Goal: Task Accomplishment & Management: Use online tool/utility

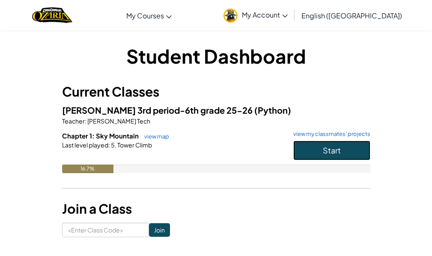
click at [305, 151] on button "Start" at bounding box center [331, 151] width 77 height 20
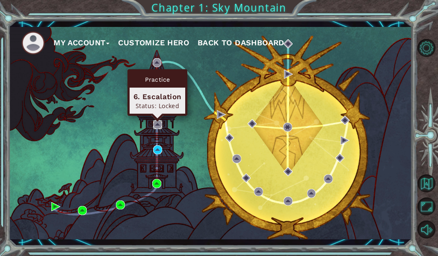
click at [155, 126] on img at bounding box center [157, 124] width 9 height 9
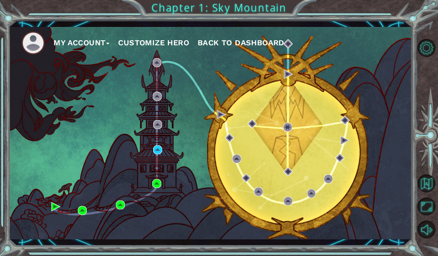
click at [153, 117] on div "My Account Customize Hero Back to Dashboard" at bounding box center [210, 133] width 403 height 213
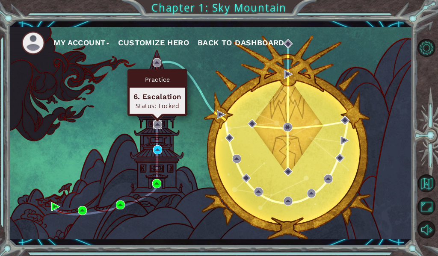
click at [159, 123] on img at bounding box center [157, 124] width 9 height 9
click at [157, 94] on div "6. Escalation" at bounding box center [157, 97] width 48 height 10
click at [168, 73] on div "Practice" at bounding box center [158, 79] width 56 height 16
click at [155, 105] on div "Status: Locked" at bounding box center [157, 106] width 48 height 8
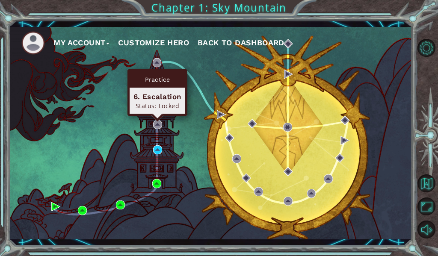
click at [156, 105] on div "Status: Locked" at bounding box center [157, 106] width 48 height 8
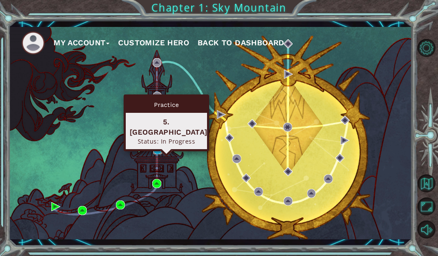
click at [160, 149] on img at bounding box center [157, 149] width 9 height 9
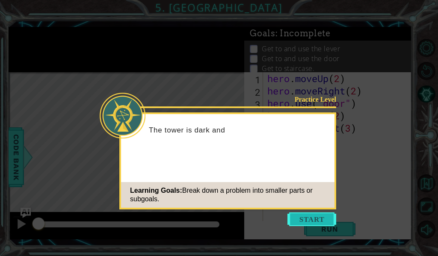
click at [308, 213] on button "Start" at bounding box center [311, 220] width 49 height 14
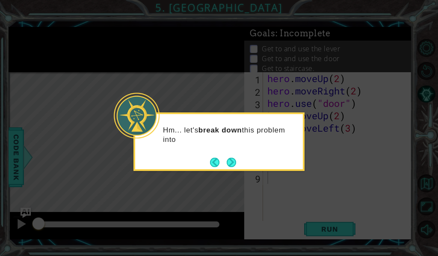
click at [231, 165] on button "Next" at bounding box center [231, 162] width 9 height 9
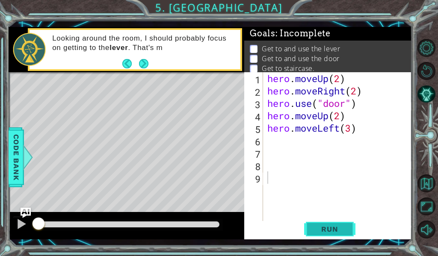
click at [314, 225] on span "Run" at bounding box center [330, 229] width 34 height 9
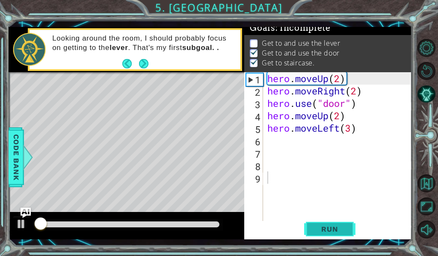
click at [319, 225] on span "Run" at bounding box center [330, 229] width 34 height 9
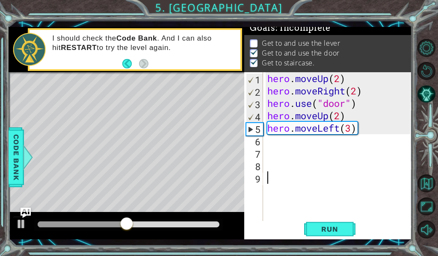
click at [263, 141] on div "1 2 3 4 5 6 7 8 9 hero . moveUp ( 2 ) hero . moveRight ( 2 ) hero . use ( "door…" at bounding box center [327, 146] width 166 height 149
click at [271, 142] on div "hero . moveUp ( 2 ) hero . moveRight ( 2 ) hero . use ( "door" ) hero . moveUp …" at bounding box center [340, 159] width 149 height 174
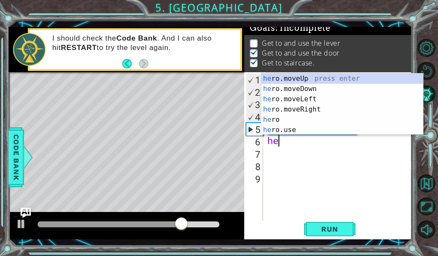
scroll to position [0, 0]
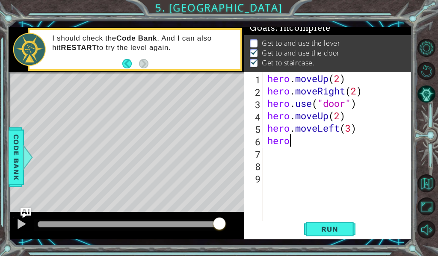
click at [300, 136] on div "hero . moveUp ( 2 ) hero . moveRight ( 2 ) hero . use ( "door" ) hero . moveUp …" at bounding box center [340, 159] width 149 height 174
click at [300, 138] on div "hero . moveUp ( 2 ) hero . moveRight ( 2 ) hero . use ( "door" ) hero . moveUp …" at bounding box center [340, 159] width 149 height 174
type textarea "herom"
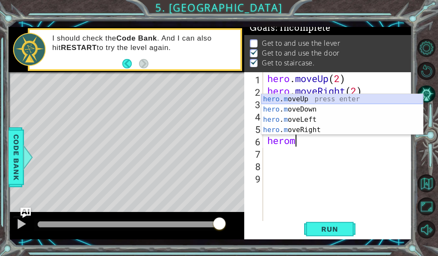
scroll to position [0, 0]
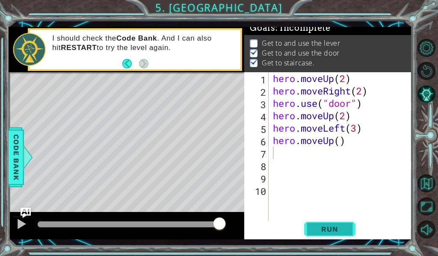
drag, startPoint x: 328, startPoint y: 223, endPoint x: 333, endPoint y: 225, distance: 5.7
click at [333, 225] on button "Run" at bounding box center [329, 229] width 51 height 17
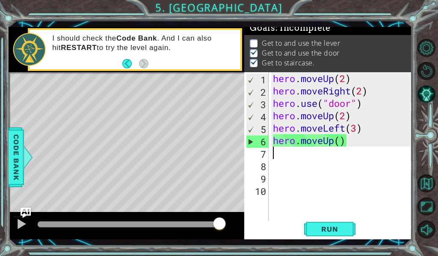
click at [308, 220] on div "hero . moveUp ( 2 ) hero . moveRight ( 2 ) hero . use ( "door" ) hero . moveUp …" at bounding box center [343, 159] width 144 height 174
click at [308, 228] on button "Run" at bounding box center [329, 229] width 51 height 17
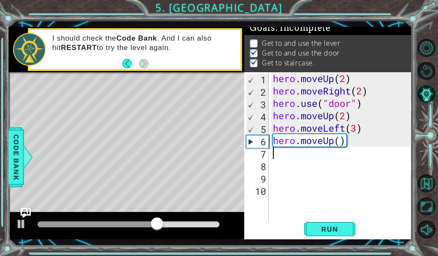
click at [286, 150] on div "hero . moveUp ( 2 ) hero . moveRight ( 2 ) hero . use ( "door" ) hero . moveUp …" at bounding box center [343, 159] width 144 height 174
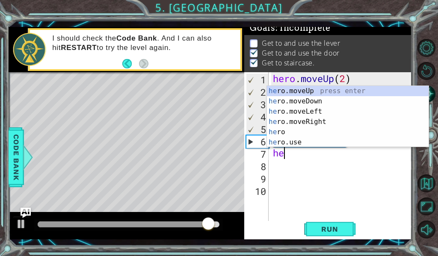
type textarea "her"
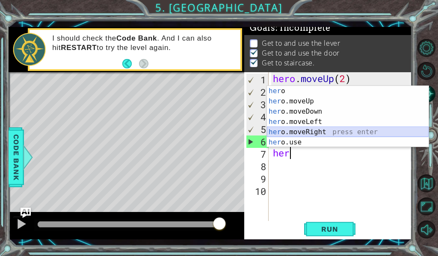
click at [302, 131] on div "her o press enter her o.moveUp press enter her o.moveDown press enter her o.mov…" at bounding box center [348, 127] width 162 height 82
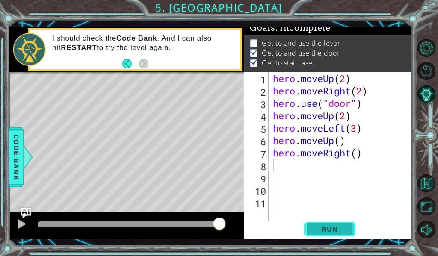
click at [320, 223] on button "Run" at bounding box center [329, 229] width 51 height 17
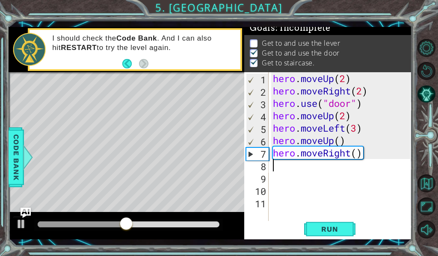
click at [349, 151] on div "hero . moveUp ( 2 ) hero . moveRight ( 2 ) hero . use ( "door" ) hero . moveUp …" at bounding box center [343, 159] width 144 height 174
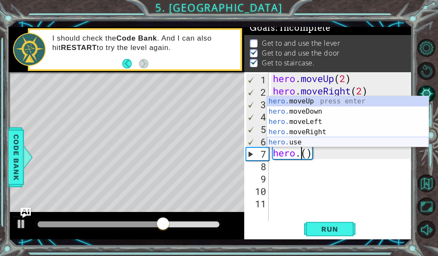
click at [306, 142] on div "hero. moveUp press enter hero. moveDown press enter hero. moveLeft press enter …" at bounding box center [348, 132] width 162 height 72
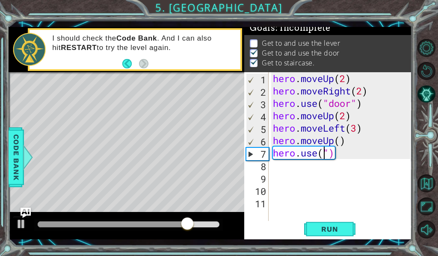
scroll to position [0, 3]
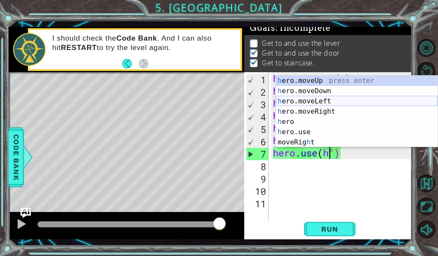
click at [304, 101] on div "h ero.moveUp press enter h ero.moveDown press enter h ero.moveLeft press enter …" at bounding box center [357, 122] width 162 height 92
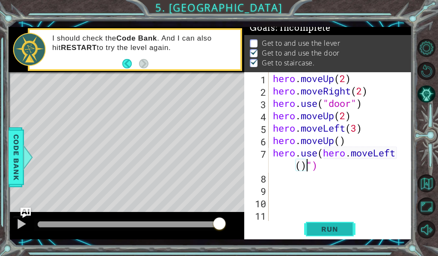
drag, startPoint x: 337, startPoint y: 228, endPoint x: 339, endPoint y: 222, distance: 6.4
click at [337, 228] on span "Run" at bounding box center [330, 229] width 34 height 9
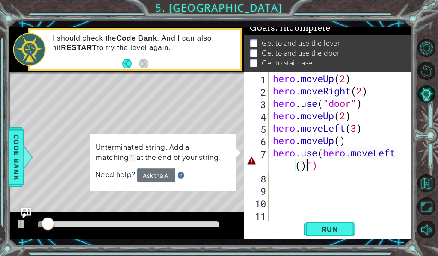
click at [317, 163] on div "hero . moveUp ( 2 ) hero . moveRight ( 2 ) hero . use ( "door" ) hero . moveUp …" at bounding box center [343, 159] width 144 height 174
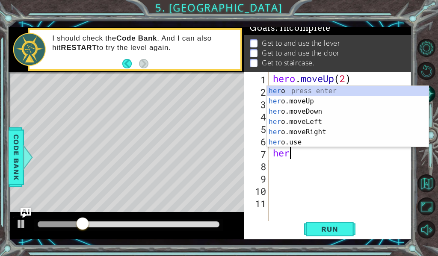
scroll to position [0, 0]
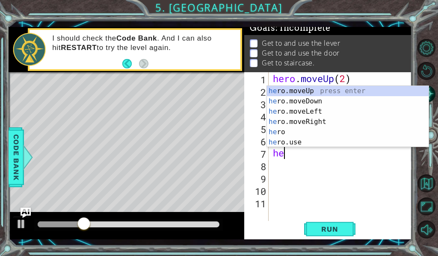
type textarea "h"
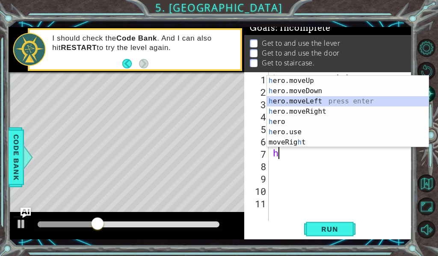
click at [341, 103] on div "h ero.moveUp press enter h ero.moveDown press enter h ero.moveLeft press enter …" at bounding box center [348, 122] width 162 height 92
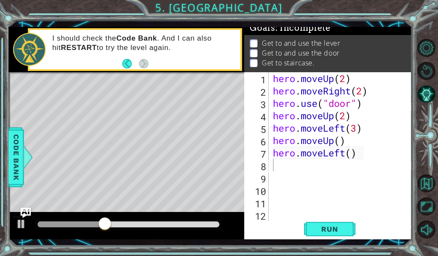
drag, startPoint x: 355, startPoint y: 227, endPoint x: 359, endPoint y: 226, distance: 4.4
click at [359, 226] on div "Run" at bounding box center [329, 229] width 167 height 17
click at [340, 224] on button "Run" at bounding box center [329, 229] width 51 height 17
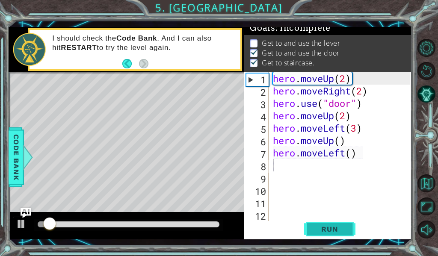
click at [340, 224] on button "Run" at bounding box center [329, 229] width 51 height 17
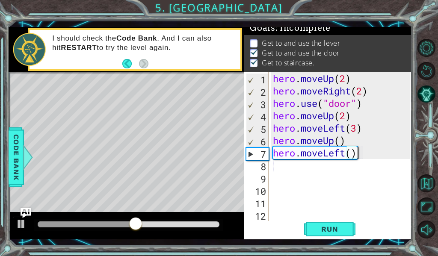
click at [360, 153] on div "hero . moveUp ( 2 ) hero . moveRight ( 2 ) hero . use ( "door" ) hero . moveUp …" at bounding box center [343, 159] width 144 height 174
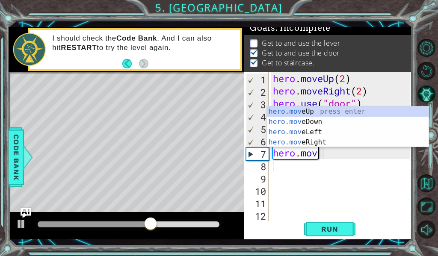
type textarea "h"
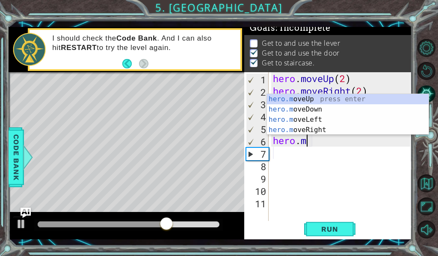
type textarea "hero."
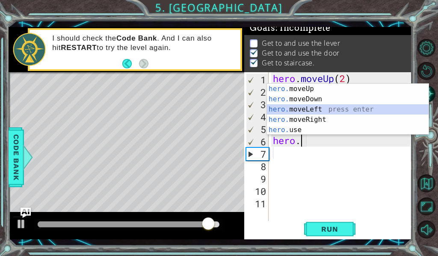
drag, startPoint x: 311, startPoint y: 105, endPoint x: 320, endPoint y: 106, distance: 8.6
click at [320, 106] on div "hero. moveUp press enter hero. moveDown press enter hero. moveLeft press enter …" at bounding box center [348, 120] width 162 height 72
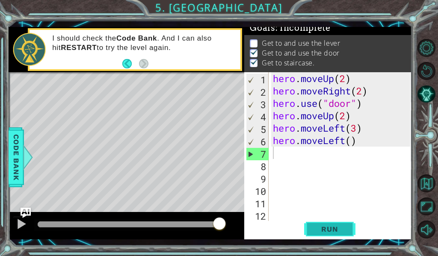
click at [329, 233] on span "Run" at bounding box center [330, 229] width 34 height 9
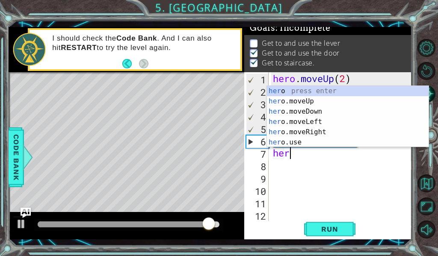
scroll to position [0, 0]
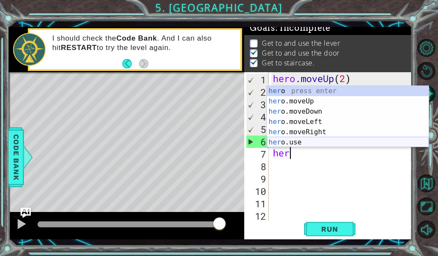
click at [293, 142] on div "her o press enter her o.moveUp press enter her o.moveDown press enter her o.mov…" at bounding box center [348, 127] width 162 height 82
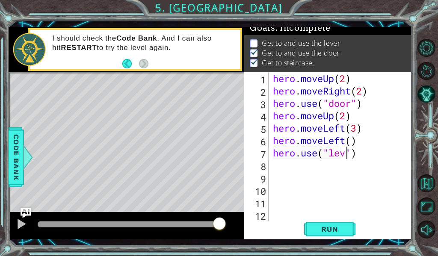
scroll to position [0, 4]
type textarea "hero.use("lever")"
click at [349, 237] on button "Run" at bounding box center [329, 229] width 51 height 17
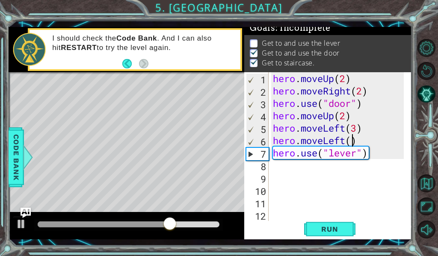
click at [350, 143] on div "hero . moveUp ( 2 ) hero . moveRight ( 2 ) hero . use ( "door" ) hero . moveUp …" at bounding box center [339, 159] width 137 height 174
type textarea "hero.moveLeft(2)"
click at [335, 226] on span "Run" at bounding box center [330, 229] width 34 height 9
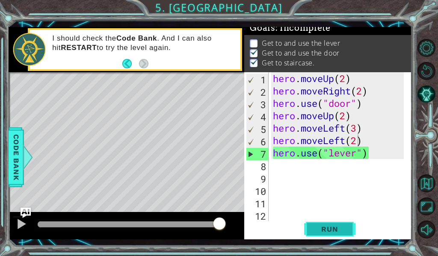
click at [311, 227] on button "Run" at bounding box center [329, 229] width 51 height 17
drag, startPoint x: 25, startPoint y: 206, endPoint x: 47, endPoint y: 207, distance: 21.8
click at [42, 207] on div "Level Map" at bounding box center [206, 198] width 395 height 252
click at [159, 108] on div "Level Map" at bounding box center [206, 198] width 395 height 252
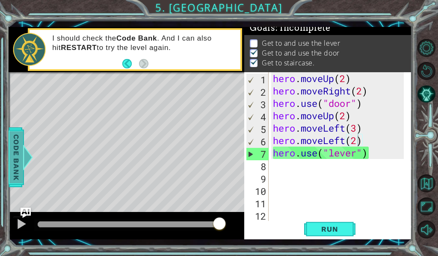
click at [19, 169] on span "Code Bank" at bounding box center [16, 157] width 14 height 52
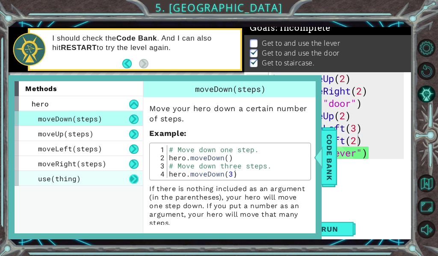
click at [135, 181] on button at bounding box center [133, 179] width 9 height 9
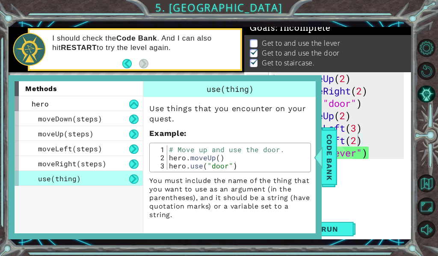
click at [135, 181] on button at bounding box center [133, 179] width 9 height 9
click at [345, 160] on div "hero . moveUp ( 2 ) hero . moveRight ( 2 ) hero . use ( "door" ) hero . moveUp …" at bounding box center [339, 159] width 137 height 174
drag, startPoint x: 345, startPoint y: 160, endPoint x: 341, endPoint y: 166, distance: 8.1
click at [343, 165] on div "hero . moveUp ( 2 ) hero . moveRight ( 2 ) hero . use ( "door" ) hero . moveUp …" at bounding box center [339, 159] width 137 height 174
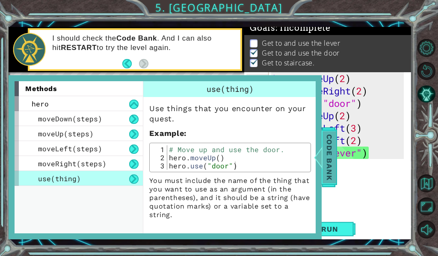
click at [327, 173] on span "Code Bank" at bounding box center [330, 157] width 14 height 52
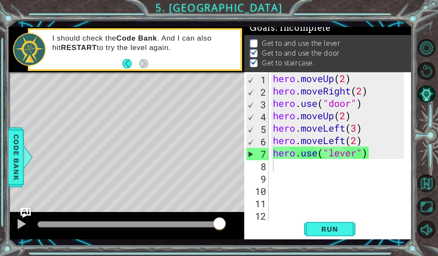
type textarea "hero.use("lever")"
click at [359, 154] on div "hero . moveUp ( 2 ) hero . moveRight ( 2 ) hero . use ( "door" ) hero . moveUp …" at bounding box center [339, 159] width 137 height 174
drag, startPoint x: 336, startPoint y: 234, endPoint x: 343, endPoint y: 232, distance: 7.0
click at [339, 233] on span "Run" at bounding box center [330, 229] width 34 height 9
click at [284, 167] on div "hero . moveUp ( 2 ) hero . moveRight ( 2 ) hero . use ( "door" ) hero . moveUp …" at bounding box center [339, 159] width 137 height 174
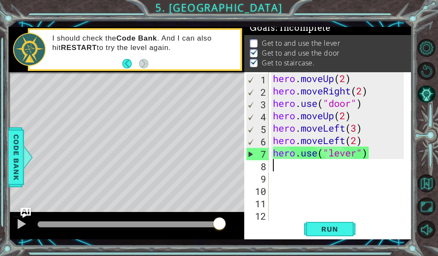
type textarea "h"
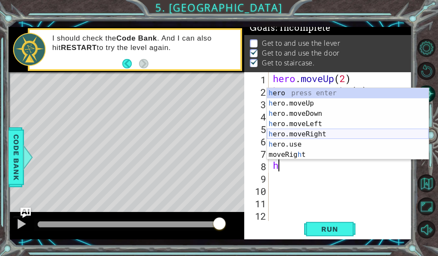
click at [364, 130] on div "h ero press enter h ero.moveUp press enter h ero.moveDown press enter h ero.mov…" at bounding box center [348, 134] width 162 height 92
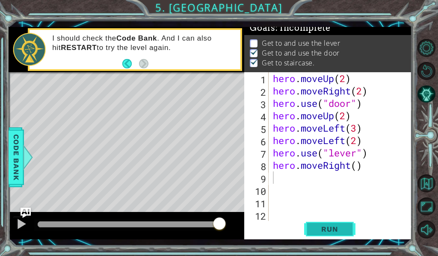
click at [332, 227] on span "Run" at bounding box center [330, 229] width 34 height 9
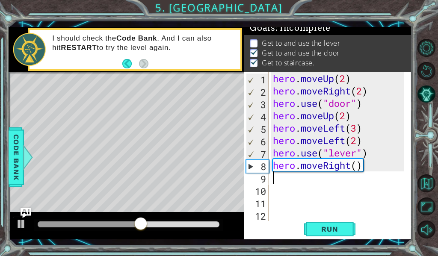
click at [359, 169] on div "hero . moveUp ( 2 ) hero . moveRight ( 2 ) hero . use ( "door" ) hero . moveUp …" at bounding box center [339, 159] width 137 height 174
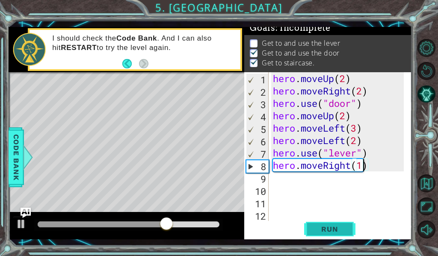
type textarea "hero.moveRight(1)"
click at [350, 230] on button "Run" at bounding box center [329, 229] width 51 height 17
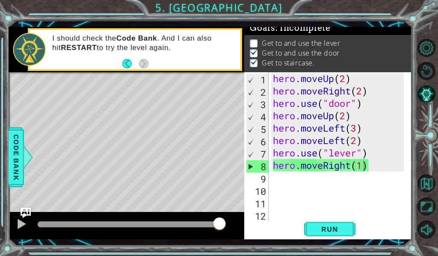
click at [273, 176] on div "hero.moveRight(1) 1 2 3 4 5 6 7 8 9 10 11 12 13 hero . moveUp ( 2 ) hero . move…" at bounding box center [327, 146] width 166 height 149
click at [273, 176] on div "hero . moveUp ( 2 ) hero . moveRight ( 2 ) hero . use ( "door" ) hero . moveUp …" at bounding box center [339, 159] width 137 height 174
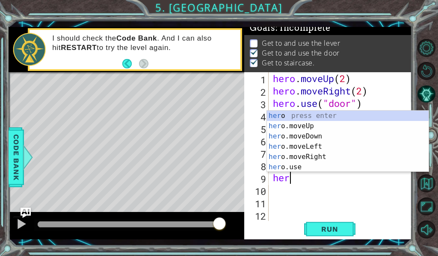
type textarea "he"
click at [315, 129] on div "he ro press enter he ro.moveUp press enter he ro.moveDown press enter he ro.mov…" at bounding box center [348, 152] width 162 height 82
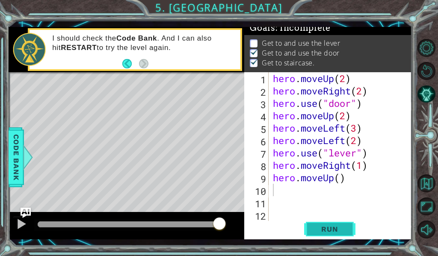
click at [320, 232] on span "Run" at bounding box center [330, 229] width 34 height 9
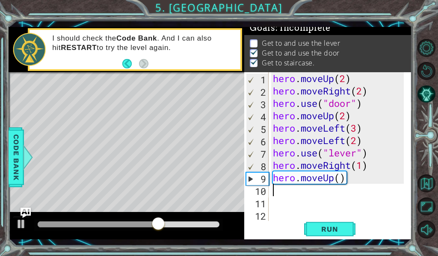
click at [341, 178] on div "hero . moveUp ( 2 ) hero . moveRight ( 2 ) hero . use ( "door" ) hero . moveUp …" at bounding box center [339, 159] width 137 height 174
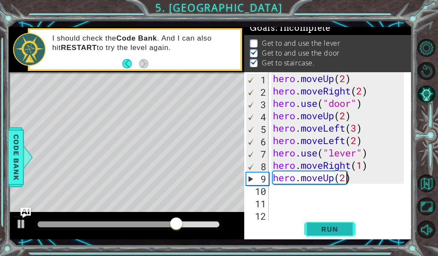
type textarea "hero.moveUp(2)"
click at [320, 225] on button "Run" at bounding box center [329, 229] width 51 height 17
click at [296, 192] on div "hero . moveUp ( 2 ) hero . moveRight ( 2 ) hero . use ( "door" ) hero . moveUp …" at bounding box center [339, 159] width 137 height 174
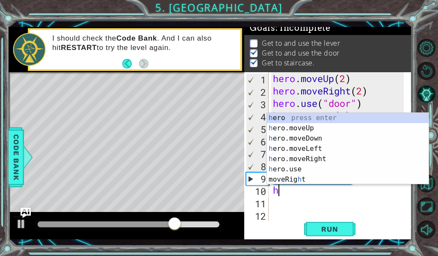
type textarea "he"
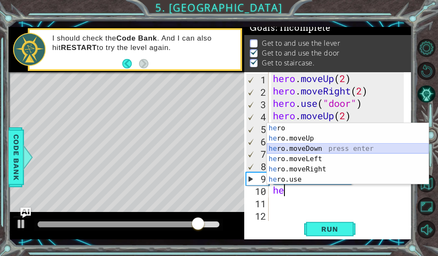
click at [311, 148] on div "he ro press enter he ro.moveUp press enter he ro.moveDown press enter he ro.mov…" at bounding box center [348, 164] width 162 height 82
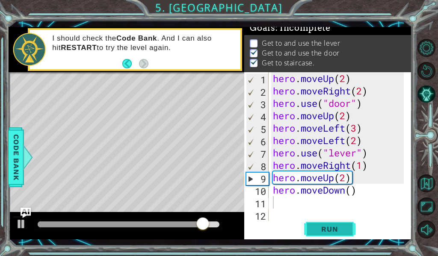
drag, startPoint x: 340, startPoint y: 229, endPoint x: 349, endPoint y: 232, distance: 9.8
click at [347, 232] on button "Run" at bounding box center [329, 229] width 51 height 17
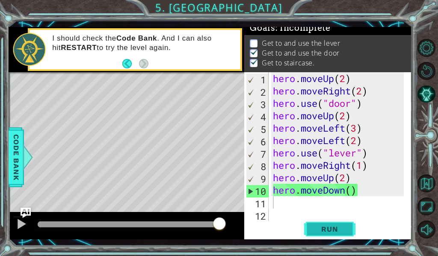
drag, startPoint x: 337, startPoint y: 225, endPoint x: 352, endPoint y: 225, distance: 15.0
click at [352, 225] on button "Run" at bounding box center [329, 229] width 51 height 17
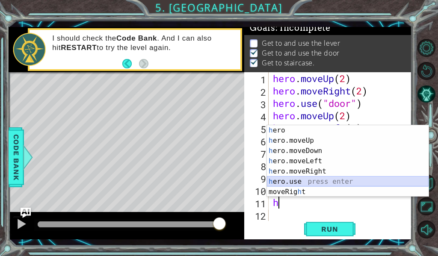
drag, startPoint x: 322, startPoint y: 180, endPoint x: 326, endPoint y: 179, distance: 4.8
click at [326, 179] on div "h ero press enter h ero.moveUp press enter h ero.moveDown press enter h ero.mov…" at bounding box center [348, 171] width 162 height 92
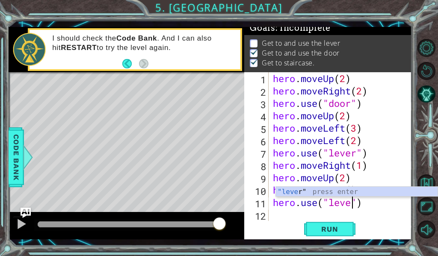
scroll to position [0, 4]
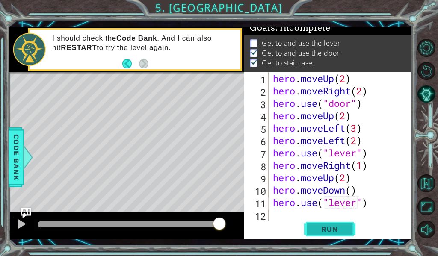
click at [336, 227] on span "Run" at bounding box center [330, 229] width 34 height 9
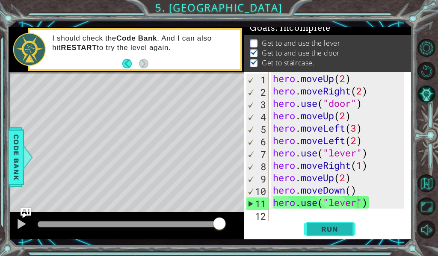
click at [336, 227] on span "Run" at bounding box center [330, 229] width 34 height 9
type textarea "hero.moveUp(2)"
click at [104, 115] on div "Level Map" at bounding box center [206, 198] width 395 height 252
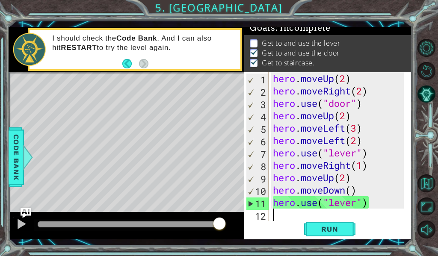
click at [290, 211] on div "hero . moveUp ( 2 ) hero . moveRight ( 2 ) hero . use ( "door" ) hero . moveUp …" at bounding box center [339, 159] width 137 height 174
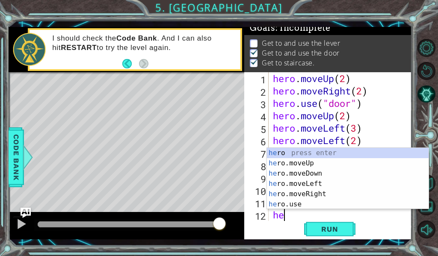
scroll to position [0, 0]
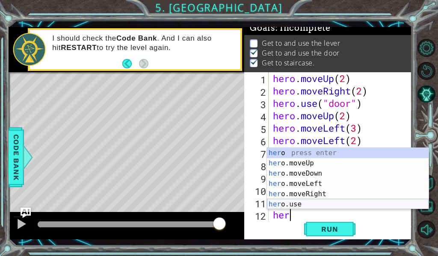
click at [299, 204] on div "her o press enter her o.moveUp press enter her o.moveDown press enter her o.mov…" at bounding box center [348, 189] width 162 height 82
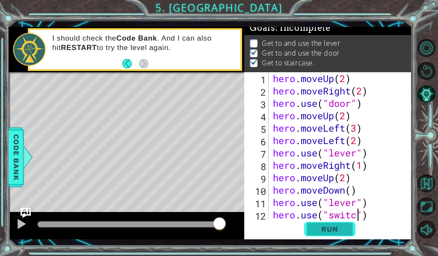
scroll to position [0, 4]
click at [316, 228] on span "Run" at bounding box center [330, 229] width 34 height 9
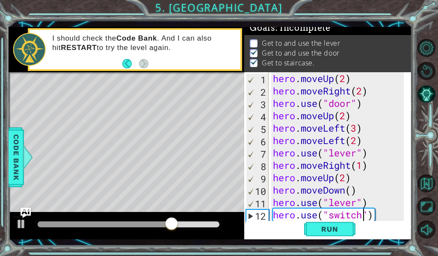
click at [381, 216] on div "hero . moveUp ( 2 ) hero . moveRight ( 2 ) hero . use ( "door" ) hero . moveUp …" at bounding box center [339, 159] width 137 height 174
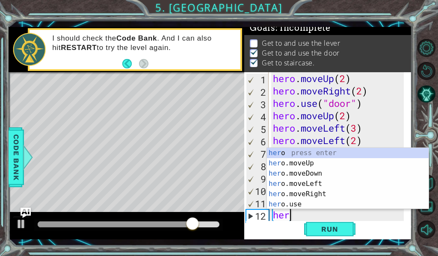
scroll to position [0, 0]
type textarea "h"
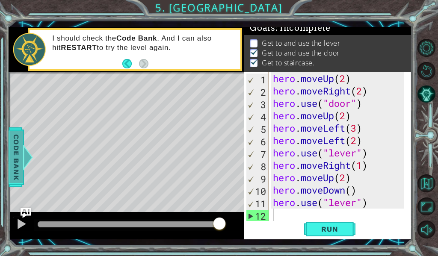
drag, startPoint x: 14, startPoint y: 143, endPoint x: 24, endPoint y: 144, distance: 9.4
click at [24, 144] on div "Code Bank" at bounding box center [16, 157] width 15 height 60
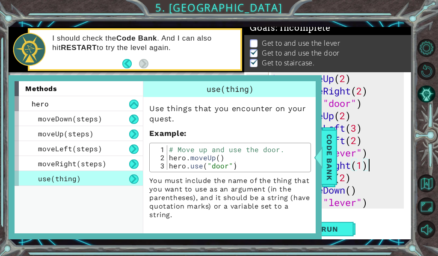
click at [385, 163] on div "hero . moveUp ( 2 ) hero . moveRight ( 2 ) hero . use ( "door" ) hero . moveUp …" at bounding box center [339, 159] width 137 height 174
click at [337, 167] on div "1 ההההההההההההההההההההההההההההההההההההההההההההההההההההההההההההההההההההההההההההה…" at bounding box center [210, 133] width 403 height 213
drag, startPoint x: 335, startPoint y: 141, endPoint x: 341, endPoint y: 141, distance: 6.4
click at [341, 141] on div "1 ההההההההההההההההההההההההההההההההההההההההההההההההההההההההההההההההההההההההההההה…" at bounding box center [210, 133] width 403 height 213
click at [326, 148] on span "Code Bank" at bounding box center [330, 157] width 14 height 52
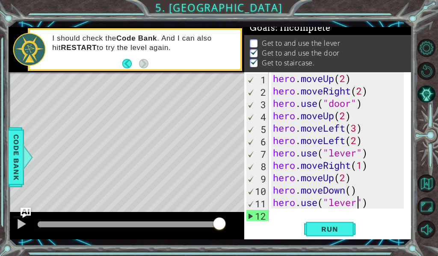
click at [359, 199] on div "hero . moveUp ( 2 ) hero . moveRight ( 2 ) hero . use ( "door" ) hero . moveUp …" at bounding box center [339, 159] width 137 height 174
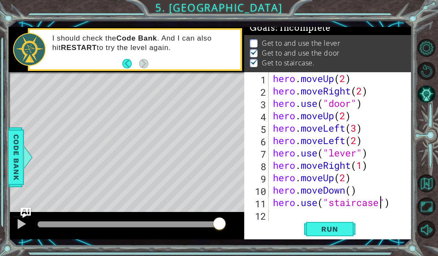
scroll to position [0, 5]
click at [352, 229] on button "Run" at bounding box center [329, 229] width 51 height 17
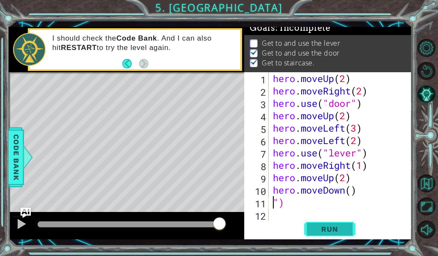
scroll to position [0, 0]
click at [283, 200] on div "hero . moveUp ( 2 ) hero . moveRight ( 2 ) hero . use ( "door" ) hero . moveUp …" at bounding box center [339, 159] width 137 height 174
type textarea """
click at [354, 188] on div "hero . moveUp ( 2 ) hero . moveRight ( 2 ) hero . use ( "door" ) hero . moveUp …" at bounding box center [339, 159] width 137 height 174
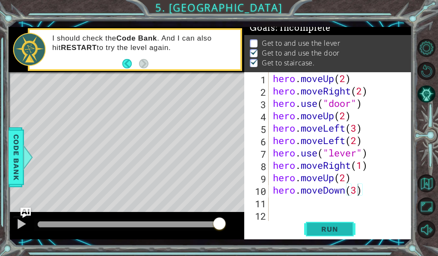
click at [332, 225] on span "Run" at bounding box center [330, 229] width 34 height 9
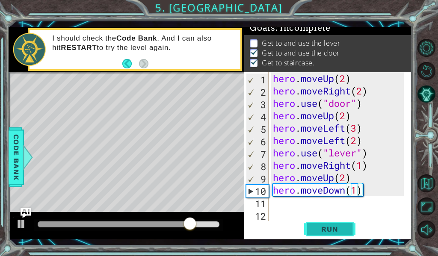
drag, startPoint x: 332, startPoint y: 225, endPoint x: 339, endPoint y: 226, distance: 7.0
click at [339, 226] on span "Run" at bounding box center [330, 229] width 34 height 9
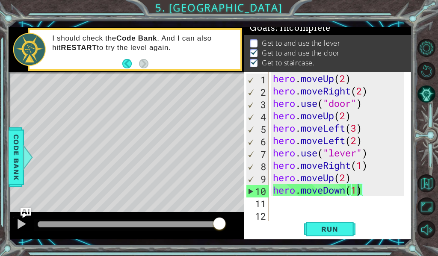
click at [358, 187] on div "hero . moveUp ( 2 ) hero . moveRight ( 2 ) hero . use ( "door" ) hero . moveUp …" at bounding box center [339, 159] width 137 height 174
click at [309, 230] on button "Run" at bounding box center [329, 229] width 51 height 17
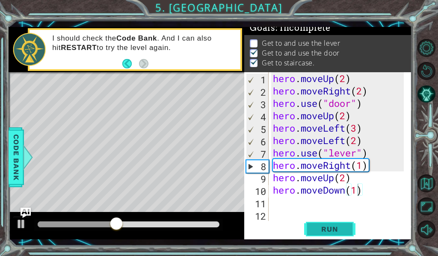
click at [325, 224] on button "Run" at bounding box center [329, 229] width 51 height 17
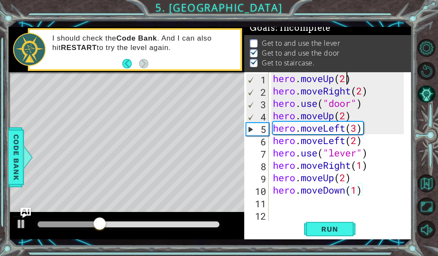
click at [348, 83] on div "hero . moveUp ( 2 ) hero . moveRight ( 2 ) hero . use ( "door" ) hero . moveUp …" at bounding box center [339, 159] width 137 height 174
type textarea "hero.moveUp(2)"
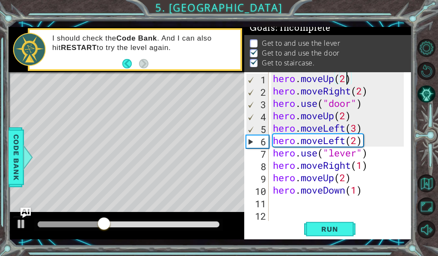
scroll to position [0, 3]
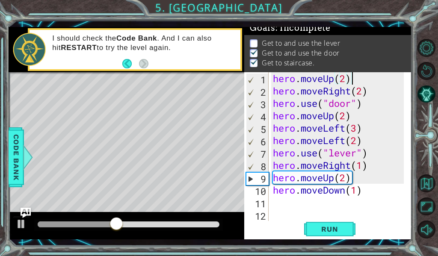
click at [351, 83] on div "hero . moveUp ( 2 ) hero . moveRight ( 2 ) hero . use ( "door" ) hero . moveUp …" at bounding box center [339, 159] width 137 height 174
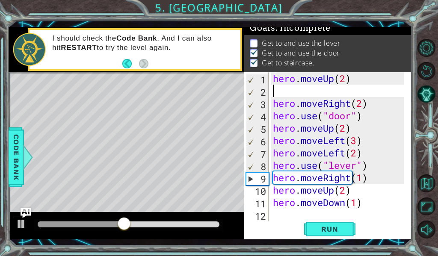
scroll to position [0, 0]
type textarea "h"
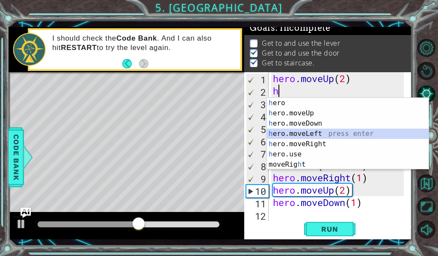
click at [318, 136] on div "h ero press enter h ero.moveUp press enter h ero.moveDown press enter h ero.mov…" at bounding box center [348, 144] width 162 height 92
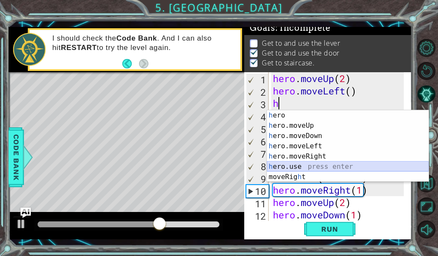
click at [320, 169] on div "h ero press enter h ero.moveUp press enter h ero.moveDown press enter h ero.mov…" at bounding box center [348, 156] width 162 height 92
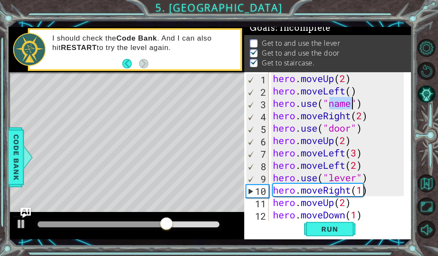
scroll to position [0, 3]
click at [372, 110] on body "1 ההההההההההההההההההההההההההההההההההההההההההההההההההההההההההההההההההההההההההההה…" at bounding box center [219, 128] width 438 height 256
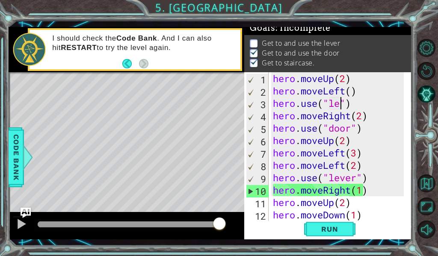
click at [345, 99] on div "hero . moveUp ( 2 ) hero . moveLeft ( ) hero . use ( "le" ) hero . moveRight ( …" at bounding box center [339, 159] width 137 height 174
click at [337, 98] on div "hero . moveUp ( 2 ) hero . moveLeft ( ) hero . use ( "le" ) hero . moveRight ( …" at bounding box center [339, 159] width 137 height 174
click at [341, 102] on div "hero . moveUp ( 2 ) hero . moveLeft ( ) hero . use ( "le" ) hero . moveRight ( …" at bounding box center [339, 159] width 137 height 174
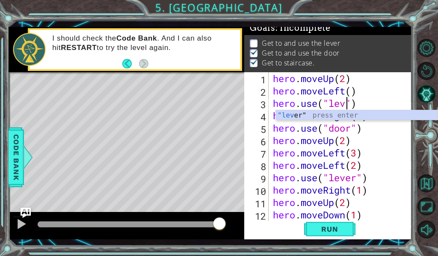
scroll to position [0, 4]
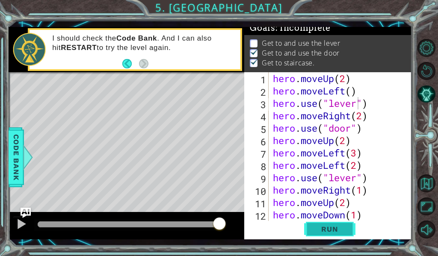
click at [347, 234] on button "Run" at bounding box center [329, 229] width 51 height 17
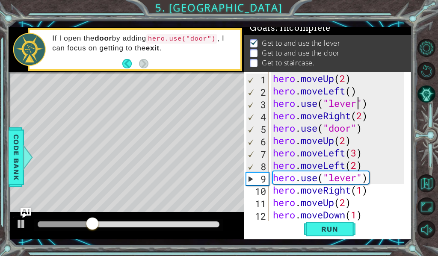
click at [364, 119] on div "hero . moveUp ( 2 ) hero . moveLeft ( ) hero . use ( "lever" ) hero . moveRight…" at bounding box center [339, 159] width 137 height 174
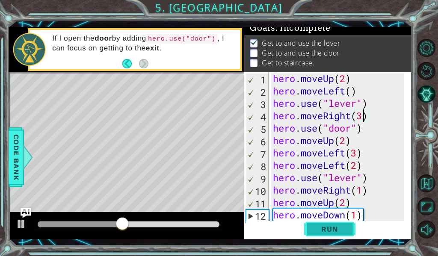
type textarea "hero.moveRight(3)"
click at [321, 222] on button "Run" at bounding box center [329, 229] width 51 height 17
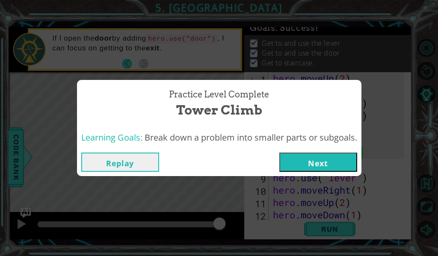
click at [305, 156] on button "Next" at bounding box center [318, 162] width 78 height 19
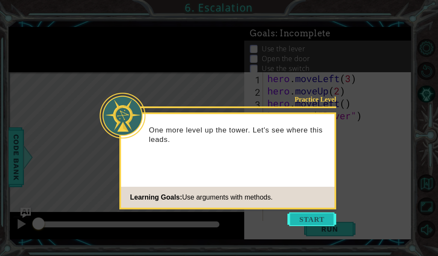
click at [314, 219] on button "Start" at bounding box center [311, 220] width 49 height 14
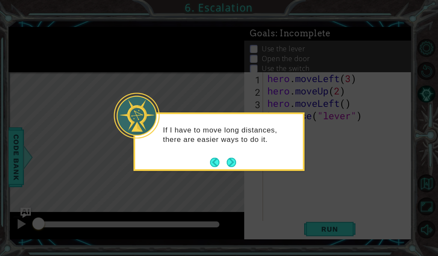
click at [231, 167] on button "Next" at bounding box center [231, 162] width 9 height 9
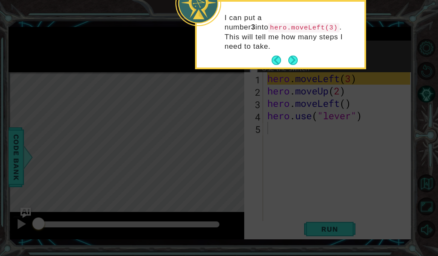
click at [294, 56] on button "Next" at bounding box center [292, 60] width 9 height 9
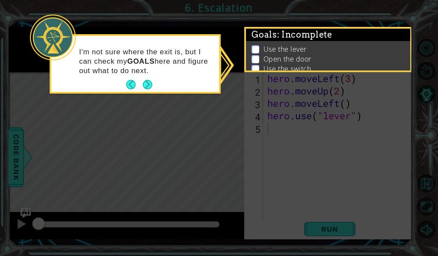
click at [275, 61] on p "Open the door" at bounding box center [288, 58] width 48 height 9
drag, startPoint x: 287, startPoint y: 43, endPoint x: 338, endPoint y: 27, distance: 54.3
click at [338, 29] on div "Goals : Incomplete Use the lever Open the door Use the switch Get to the exit" at bounding box center [328, 29] width 164 height 0
drag, startPoint x: 375, startPoint y: 103, endPoint x: 383, endPoint y: 101, distance: 7.9
click at [382, 102] on icon at bounding box center [219, 128] width 438 height 256
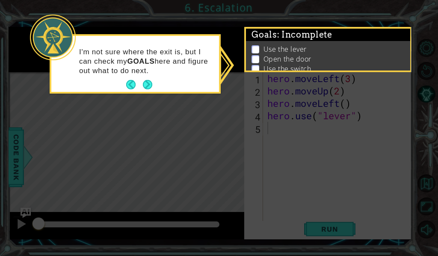
drag, startPoint x: 148, startPoint y: 84, endPoint x: 152, endPoint y: 80, distance: 5.8
click at [150, 82] on button "Next" at bounding box center [147, 84] width 9 height 9
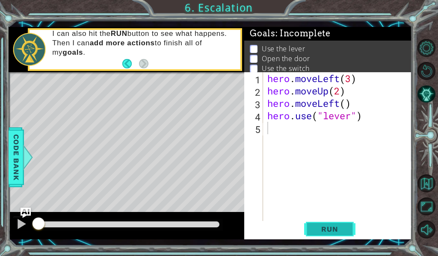
click at [333, 228] on span "Run" at bounding box center [330, 229] width 34 height 9
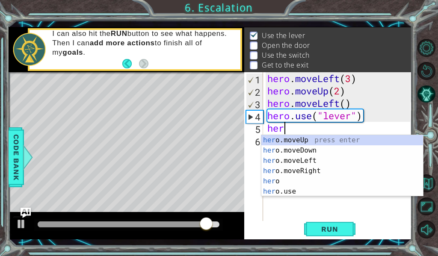
scroll to position [0, 0]
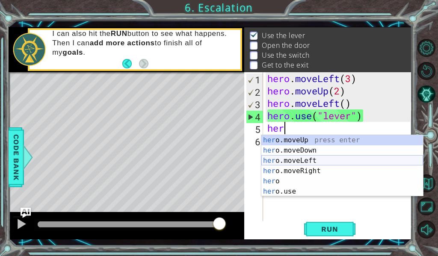
click at [336, 159] on div "her o.moveUp press enter her o.moveDown press enter her o.moveLeft press enter …" at bounding box center [342, 176] width 162 height 82
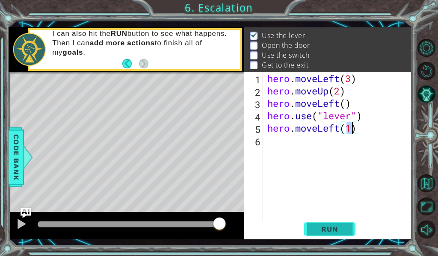
type textarea "hero.moveLeft(1)"
drag, startPoint x: 345, startPoint y: 225, endPoint x: 347, endPoint y: 235, distance: 10.2
click at [349, 229] on button "Run" at bounding box center [329, 229] width 51 height 17
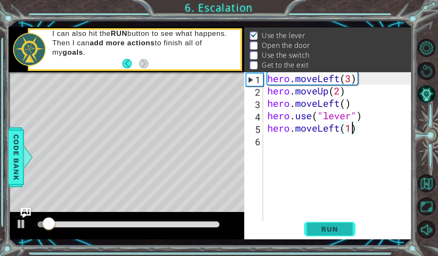
click at [347, 235] on button "Run" at bounding box center [329, 229] width 51 height 17
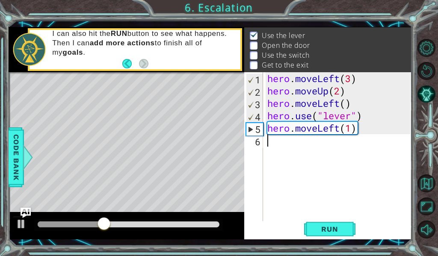
click at [300, 139] on div "hero . moveLeft ( 3 ) hero . moveUp ( 2 ) hero . moveLeft ( ) hero . use ( "lev…" at bounding box center [340, 159] width 149 height 174
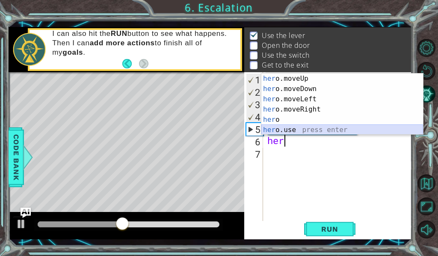
click at [295, 126] on div "her o.moveUp press enter her o.moveDown press enter her o.moveLeft press enter …" at bounding box center [342, 115] width 162 height 82
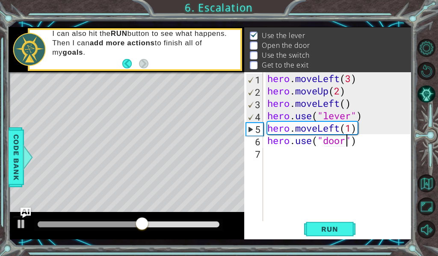
scroll to position [0, 4]
type textarea "hero.use("door")"
click at [344, 233] on span "Run" at bounding box center [330, 229] width 34 height 9
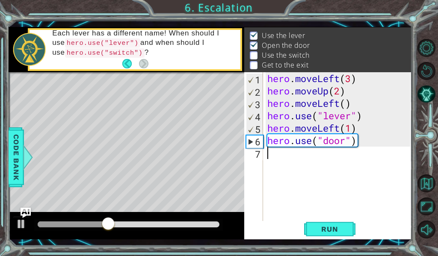
click at [278, 154] on div "hero . moveLeft ( 3 ) hero . moveUp ( 2 ) hero . moveLeft ( ) hero . use ( "lev…" at bounding box center [340, 159] width 149 height 174
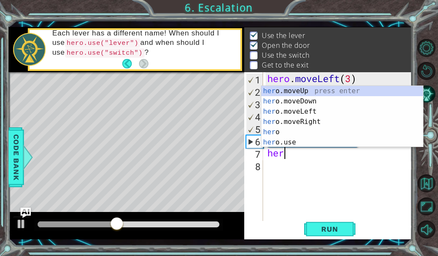
scroll to position [0, 0]
click at [311, 91] on div "her o.moveUp press enter her o.moveDown press enter her o.moveLeft press enter …" at bounding box center [342, 127] width 162 height 82
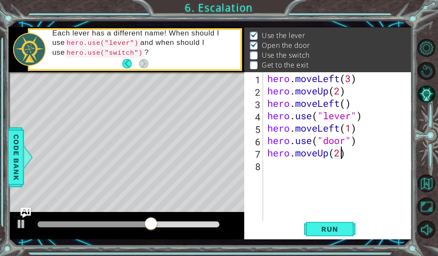
scroll to position [0, 3]
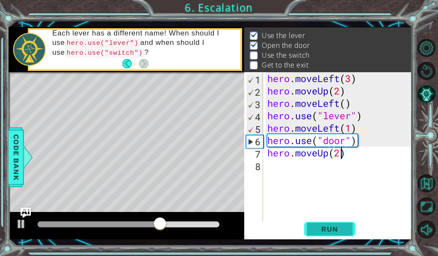
type textarea "hero.moveUp(2)"
click at [331, 227] on span "Run" at bounding box center [330, 229] width 34 height 9
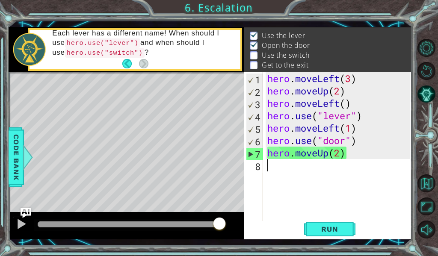
click at [270, 169] on div "hero . moveLeft ( 3 ) hero . moveUp ( 2 ) hero . moveLeft ( ) hero . use ( "lev…" at bounding box center [340, 159] width 149 height 174
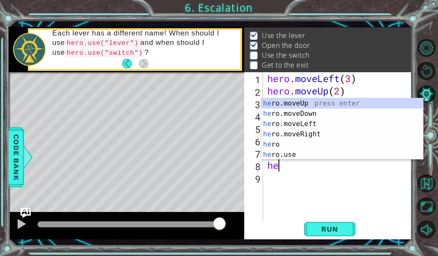
scroll to position [0, 0]
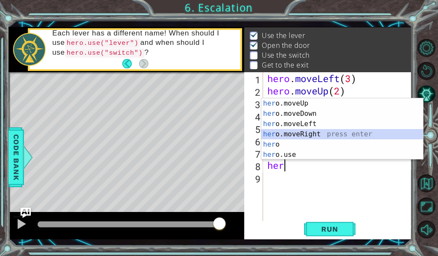
click at [307, 130] on div "her o.moveUp press enter her o.moveDown press enter her o.moveLeft press enter …" at bounding box center [342, 139] width 162 height 82
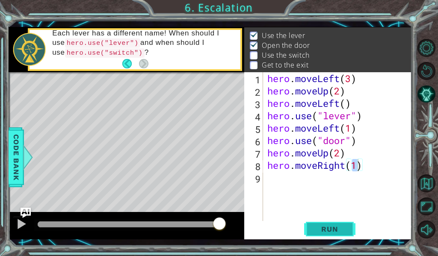
click at [326, 229] on span "Run" at bounding box center [330, 229] width 34 height 9
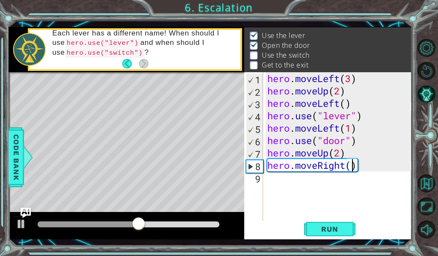
type textarea "hero.moveRight(2)"
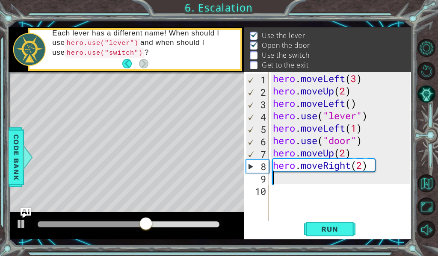
scroll to position [0, 0]
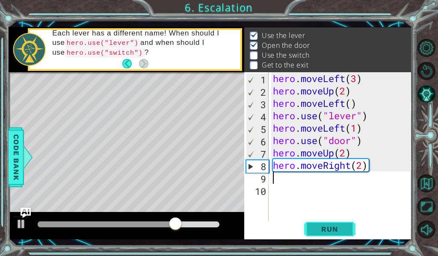
click at [343, 228] on span "Run" at bounding box center [330, 229] width 34 height 9
click at [362, 161] on div "hero . moveLeft ( 3 ) hero . moveUp ( 2 ) hero . moveLeft ( ) hero . use ( "lev…" at bounding box center [343, 159] width 144 height 174
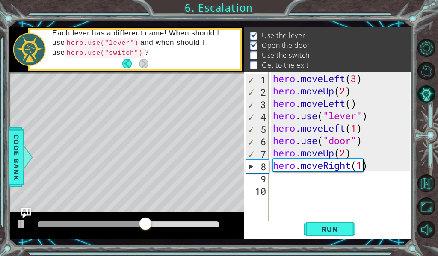
scroll to position [0, 4]
type textarea "hero.moveRight(2)"
click at [278, 181] on div "hero . moveLeft ( 3 ) hero . moveUp ( 2 ) hero . moveLeft ( ) hero . use ( "lev…" at bounding box center [343, 159] width 144 height 174
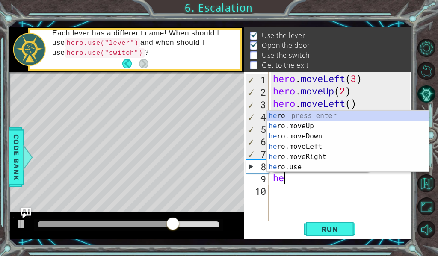
scroll to position [0, 0]
click at [296, 166] on div "her o press enter her o.moveUp press enter her o.moveDown press enter her o.mov…" at bounding box center [348, 152] width 162 height 82
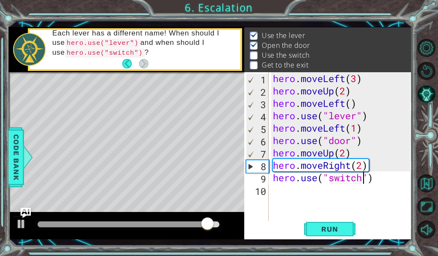
scroll to position [0, 4]
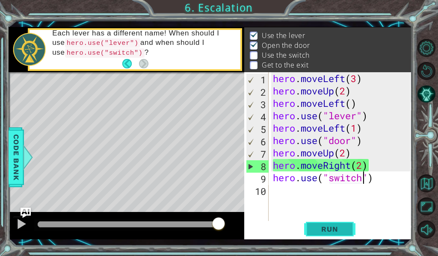
type textarea "hero.use("switch")"
click at [338, 223] on button "Run" at bounding box center [329, 229] width 51 height 17
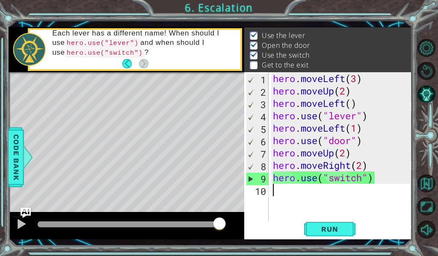
drag, startPoint x: 276, startPoint y: 189, endPoint x: 282, endPoint y: 189, distance: 5.6
click at [282, 189] on div "hero . moveLeft ( 3 ) hero . moveUp ( 2 ) hero . moveLeft ( ) hero . use ( "lev…" at bounding box center [343, 159] width 144 height 174
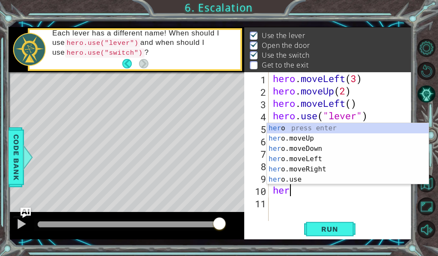
scroll to position [0, 0]
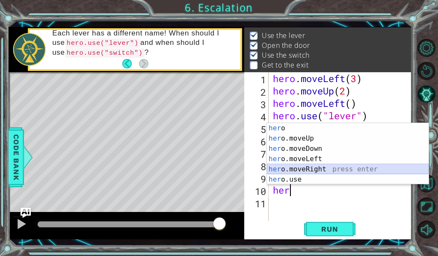
click at [326, 172] on div "her o press enter her o.moveUp press enter her o.moveDown press enter her o.mov…" at bounding box center [348, 164] width 162 height 82
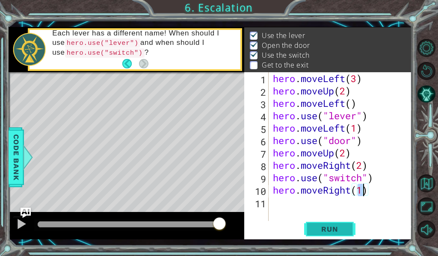
type textarea "hero.moveRight(1)"
click at [331, 231] on span "Run" at bounding box center [330, 229] width 34 height 9
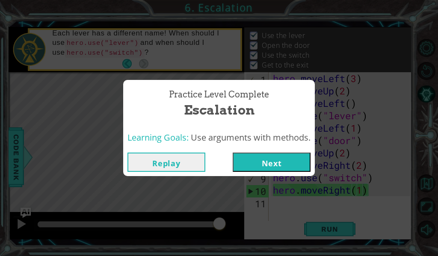
click at [254, 152] on div "Replay Next" at bounding box center [219, 162] width 192 height 28
click at [258, 160] on button "Next" at bounding box center [272, 162] width 78 height 19
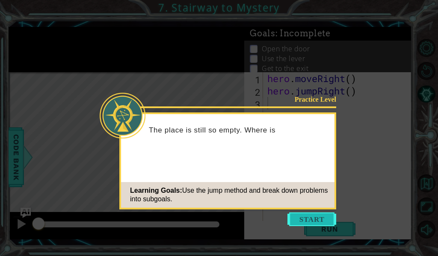
click at [311, 220] on button "Start" at bounding box center [311, 220] width 49 height 14
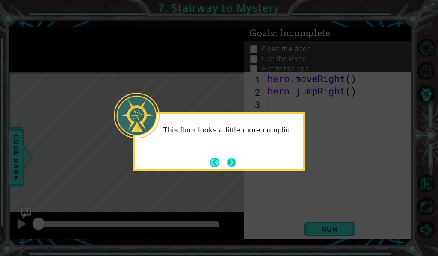
click at [229, 158] on button "Next" at bounding box center [231, 162] width 9 height 9
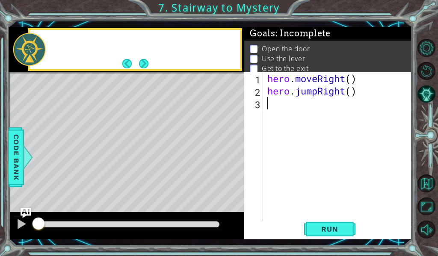
click at [231, 158] on div "Level Map" at bounding box center [206, 198] width 395 height 252
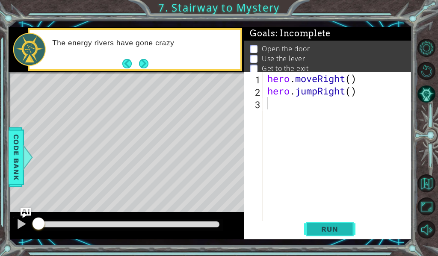
click at [326, 234] on button "Run" at bounding box center [329, 229] width 51 height 17
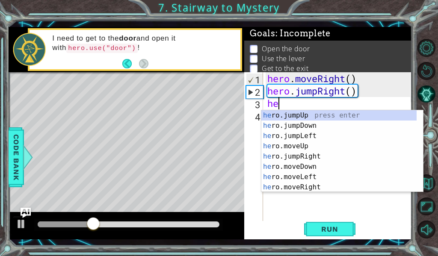
scroll to position [0, 0]
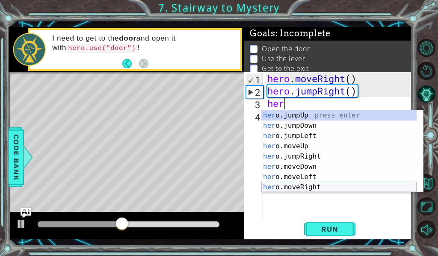
click at [325, 190] on div "her o.jumpUp press enter her o.jumpDown press enter her o.jumpLeft press enter …" at bounding box center [338, 161] width 155 height 103
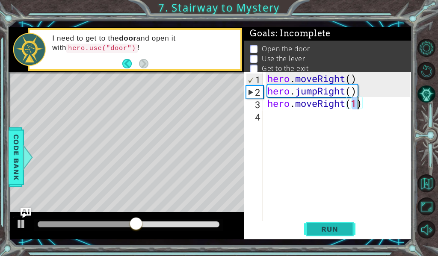
type textarea "hero.moveRight(1)"
click at [350, 232] on button "Run" at bounding box center [329, 229] width 51 height 17
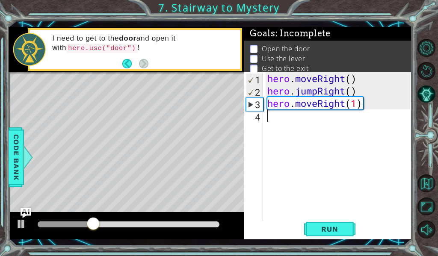
click at [271, 119] on div "hero . moveRight ( ) hero . jumpRight ( ) hero . moveRight ( 1 )" at bounding box center [340, 159] width 149 height 174
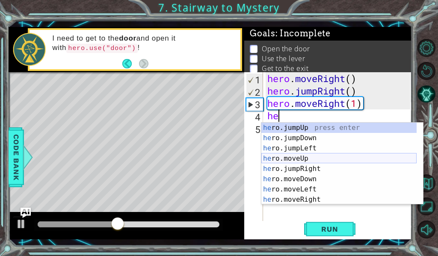
click at [313, 157] on div "he ro.jumpUp press enter he ro.jumpDown press enter he ro.jumpLeft press enter …" at bounding box center [338, 174] width 155 height 103
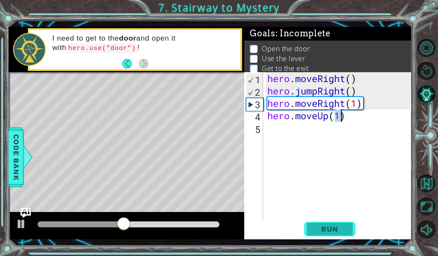
type textarea "hero.moveUp(1)"
click at [329, 228] on span "Run" at bounding box center [330, 229] width 34 height 9
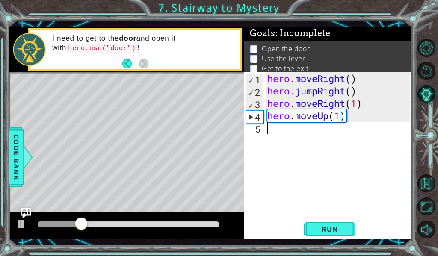
click at [279, 127] on div "hero . moveRight ( ) hero . jumpRight ( ) hero . moveRight ( 1 ) hero . moveUp …" at bounding box center [340, 159] width 149 height 174
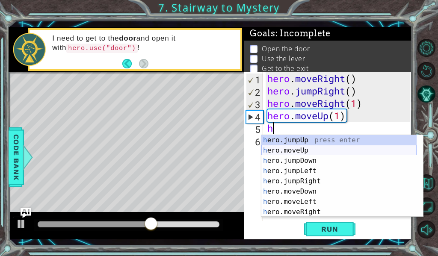
click at [299, 154] on div "h ero.jumpUp press enter h ero.moveUp press enter h ero.jumpDown press enter h …" at bounding box center [338, 186] width 155 height 103
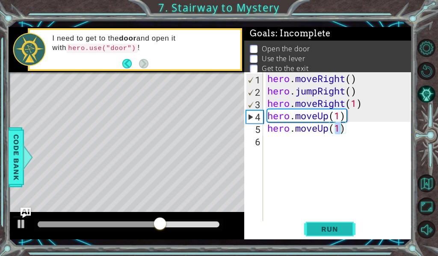
click at [330, 228] on span "Run" at bounding box center [330, 229] width 34 height 9
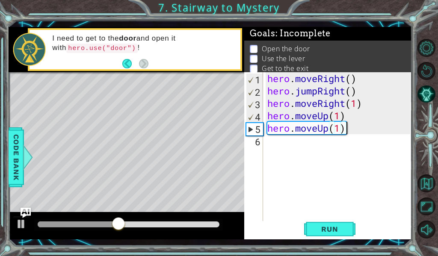
drag, startPoint x: 358, startPoint y: 132, endPoint x: 364, endPoint y: 132, distance: 6.0
click at [363, 132] on div "hero . moveRight ( ) hero . jumpRight ( ) hero . moveRight ( 1 ) hero . moveUp …" at bounding box center [340, 159] width 149 height 174
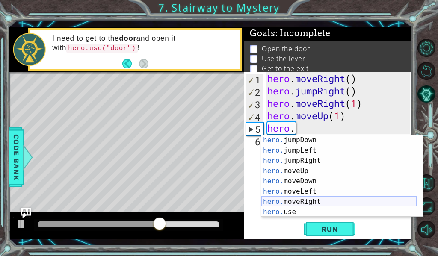
scroll to position [10, 0]
click at [291, 209] on div "hero. jumpDown press enter hero. jumpLeft press enter hero. jumpRight press ent…" at bounding box center [338, 186] width 155 height 103
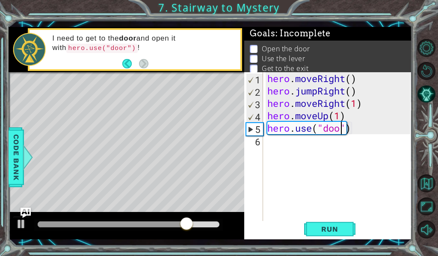
scroll to position [0, 4]
type textarea "hero.use("door")"
click at [353, 236] on button "Run" at bounding box center [329, 229] width 51 height 17
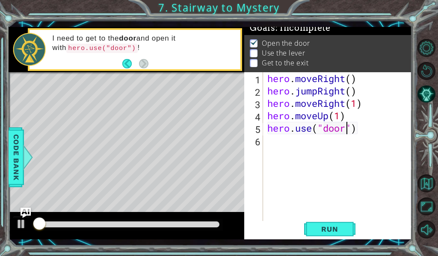
scroll to position [8, 0]
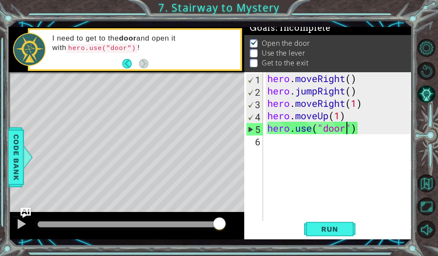
click at [284, 143] on div "hero . moveRight ( ) hero . jumpRight ( ) hero . moveRight ( 1 ) hero . moveUp …" at bounding box center [340, 159] width 149 height 174
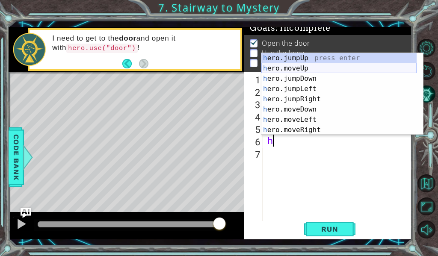
click at [299, 63] on div "h ero.jumpUp press enter h ero.moveUp press enter h ero.jumpDown press enter h …" at bounding box center [338, 104] width 155 height 103
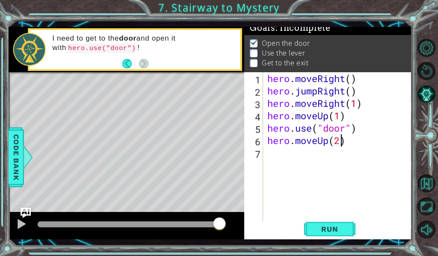
scroll to position [0, 3]
type textarea "hero.moveUp(2)"
click at [341, 229] on span "Run" at bounding box center [330, 229] width 34 height 9
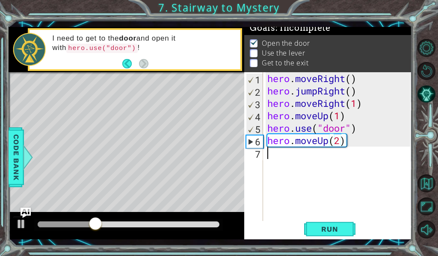
click at [296, 157] on div "hero . moveRight ( ) hero . jumpRight ( ) hero . moveRight ( 1 ) hero . moveUp …" at bounding box center [340, 159] width 149 height 174
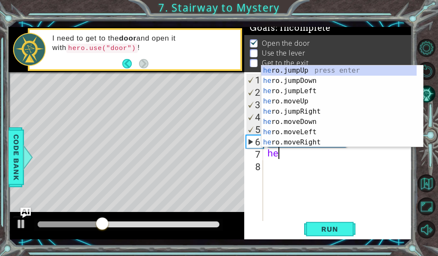
type textarea "her"
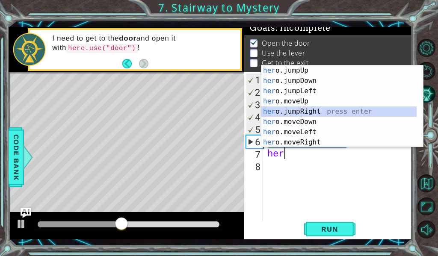
click at [296, 109] on div "her o.jumpUp press enter her o.jumpDown press enter her o.jumpLeft press enter …" at bounding box center [338, 116] width 155 height 103
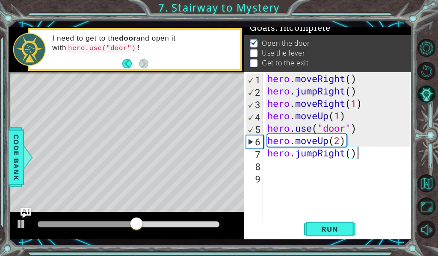
click at [362, 151] on div "hero . moveRight ( ) hero . jumpRight ( ) hero . moveRight ( 1 ) hero . moveUp …" at bounding box center [340, 159] width 149 height 174
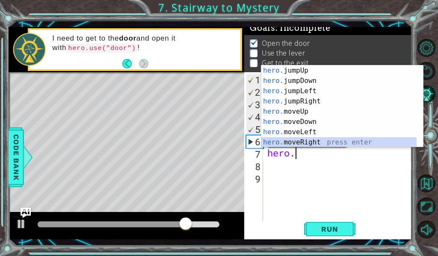
click at [338, 137] on div "hero. jumpUp press enter hero. jumpDown press enter hero. jumpLeft press enter …" at bounding box center [338, 116] width 155 height 103
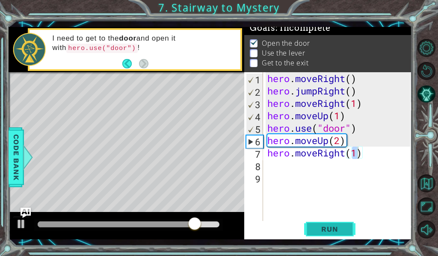
click at [332, 233] on span "Run" at bounding box center [330, 229] width 34 height 9
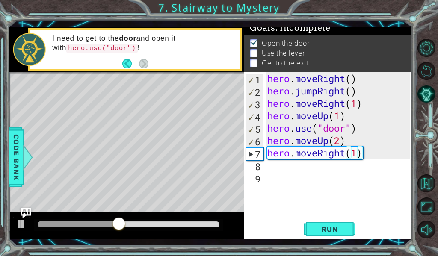
click at [344, 150] on div "hero . moveRight ( ) hero . jumpRight ( ) hero . moveRight ( 1 ) hero . moveUp …" at bounding box center [340, 159] width 149 height 174
click at [347, 154] on div "hero . moveRight ( ) hero . jumpRight ( ) hero . moveRight ( 1 ) hero . moveUp …" at bounding box center [340, 159] width 149 height 174
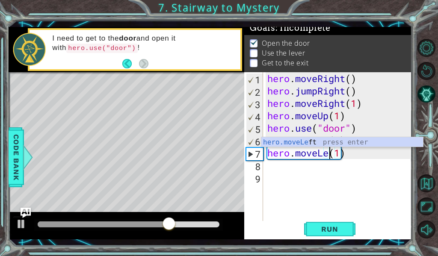
scroll to position [0, 3]
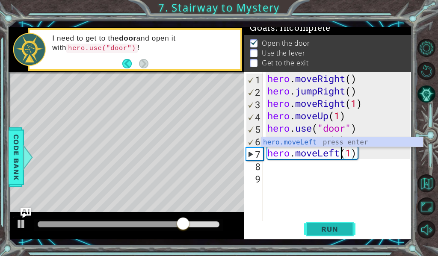
type textarea "hero.moveLeft(1)"
click at [344, 231] on span "Run" at bounding box center [330, 229] width 34 height 9
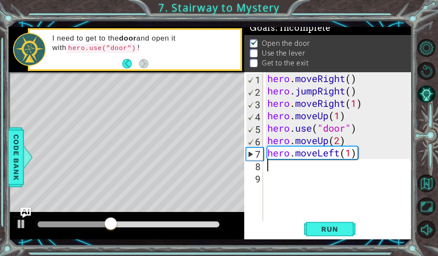
drag, startPoint x: 267, startPoint y: 160, endPoint x: 272, endPoint y: 160, distance: 5.2
click at [270, 160] on div "hero . moveRight ( ) hero . jumpRight ( ) hero . moveRight ( 1 ) hero . moveUp …" at bounding box center [340, 159] width 149 height 174
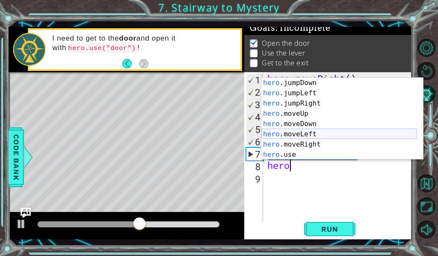
scroll to position [10, 0]
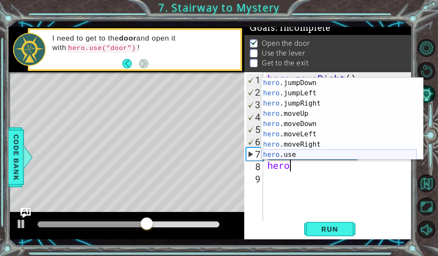
click at [308, 151] on div "hero .jumpDown press enter hero .jumpLeft press enter hero .jumpRight press ent…" at bounding box center [338, 129] width 155 height 103
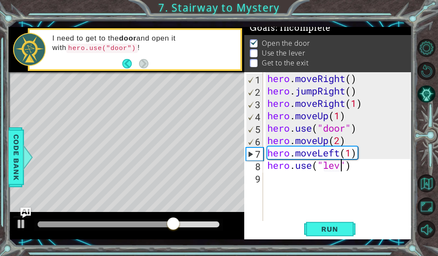
scroll to position [0, 4]
type textarea "hero.use("lever")"
click at [337, 236] on button "Run" at bounding box center [329, 229] width 51 height 17
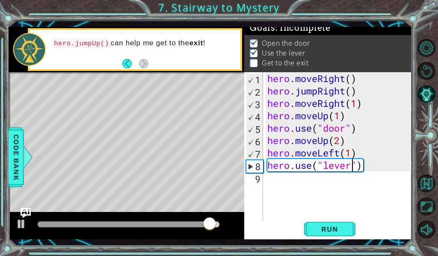
click at [332, 240] on div "1 ההההההההההההההההההההההההההההההההההההההההההההההההההההההההההההההההההההההההההההה…" at bounding box center [210, 133] width 403 height 225
click at [328, 230] on span "Run" at bounding box center [330, 229] width 34 height 9
click at [278, 180] on div "hero . moveRight ( ) hero . jumpRight ( ) hero . moveRight ( 1 ) hero . moveUp …" at bounding box center [340, 159] width 149 height 174
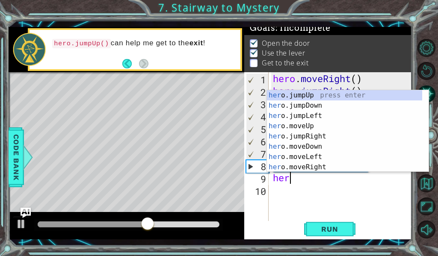
scroll to position [0, 0]
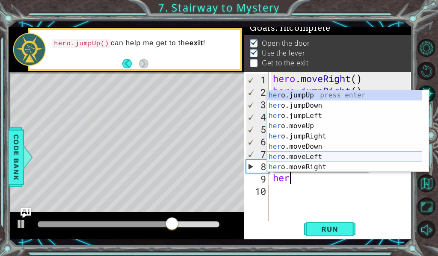
drag, startPoint x: 293, startPoint y: 154, endPoint x: 298, endPoint y: 153, distance: 4.8
click at [296, 153] on div "her o.jumpUp press enter her o.jumpDown press enter her o.jumpLeft press enter …" at bounding box center [344, 141] width 155 height 103
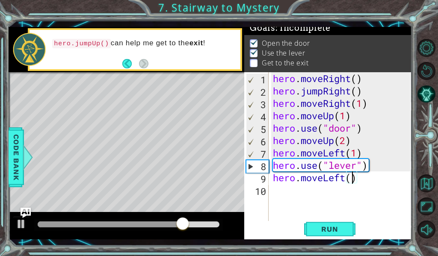
scroll to position [0, 4]
type textarea "hero.moveLeft(2)"
click at [342, 232] on span "Run" at bounding box center [330, 229] width 34 height 9
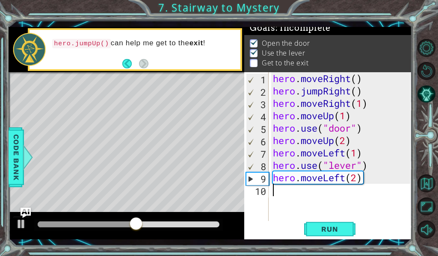
click at [281, 193] on div "hero . moveRight ( ) hero . jumpRight ( ) hero . moveRight ( 1 ) hero . moveUp …" at bounding box center [343, 159] width 144 height 174
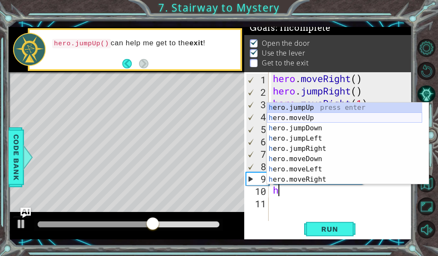
click at [320, 118] on div "h ero.jumpUp press enter h ero.moveUp press enter h ero.jumpDown press enter h …" at bounding box center [344, 154] width 155 height 103
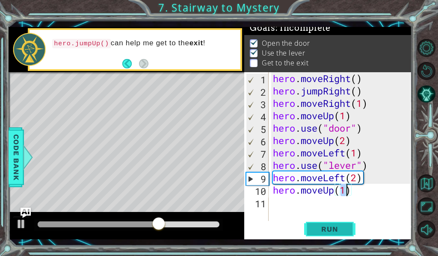
click at [352, 232] on button "Run" at bounding box center [329, 229] width 51 height 17
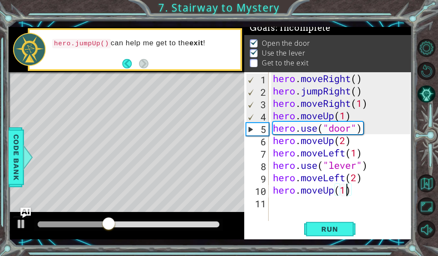
click at [364, 191] on div "hero . moveRight ( ) hero . jumpRight ( ) hero . moveRight ( 1 ) hero . moveUp …" at bounding box center [343, 159] width 144 height 174
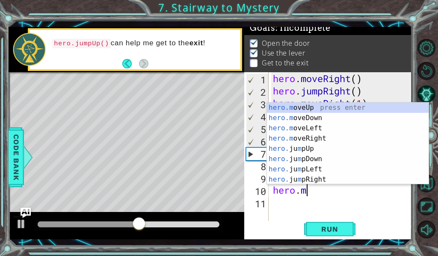
type textarea "hero."
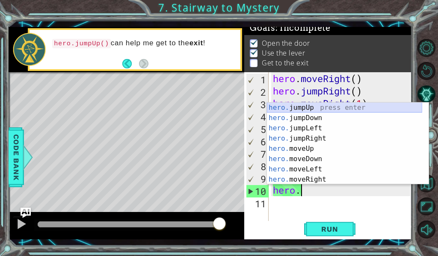
click at [302, 108] on div "hero. jumpUp press enter hero. jumpDown press enter hero. jumpLeft press enter …" at bounding box center [344, 154] width 155 height 103
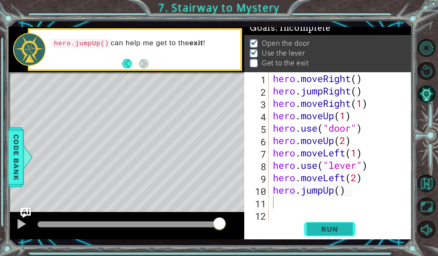
click at [340, 231] on span "Run" at bounding box center [330, 229] width 34 height 9
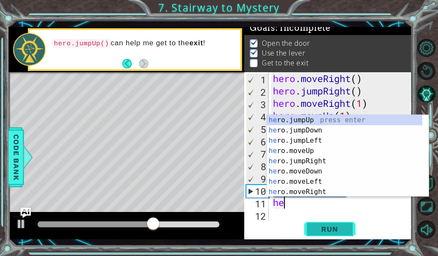
scroll to position [0, 0]
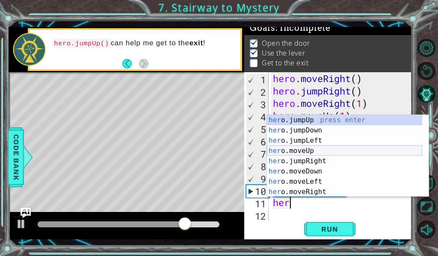
click at [317, 154] on div "her o.jumpUp press enter her o.jumpDown press enter her o.jumpLeft press enter …" at bounding box center [344, 166] width 155 height 103
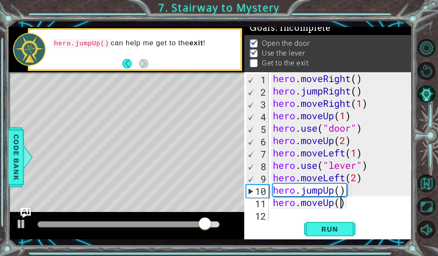
scroll to position [0, 3]
click at [333, 237] on button "Run" at bounding box center [329, 229] width 51 height 17
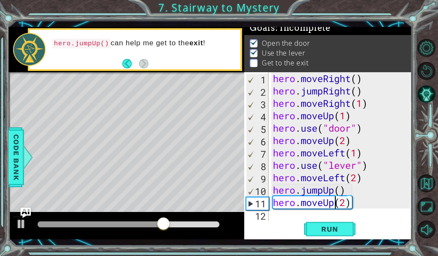
click at [334, 206] on div "hero . moveRight ( ) hero . jumpRight ( ) hero . moveRight ( 1 ) hero . moveUp …" at bounding box center [343, 159] width 144 height 174
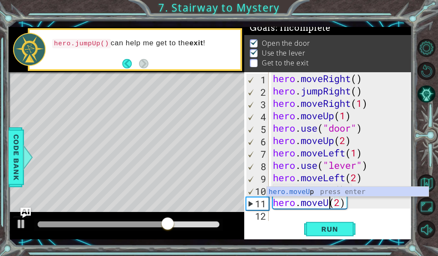
scroll to position [0, 3]
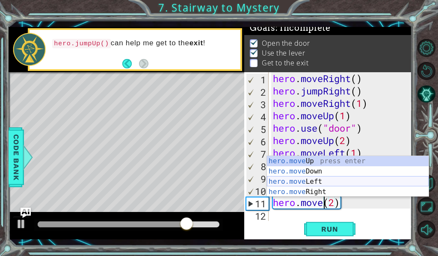
click at [306, 185] on div "hero.move Up press enter hero.move Down press enter hero.move Left press enter …" at bounding box center [348, 187] width 162 height 62
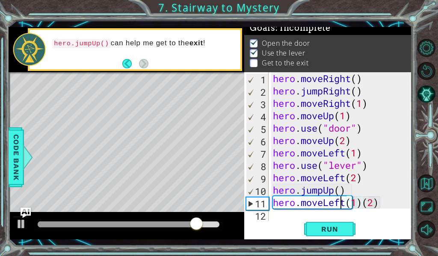
click at [343, 205] on div "hero . moveRight ( ) hero . jumpRight ( ) hero . moveRight ( 1 ) hero . moveUp …" at bounding box center [343, 159] width 144 height 174
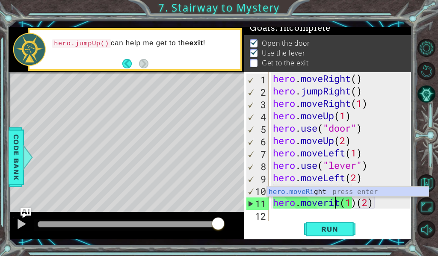
scroll to position [0, 3]
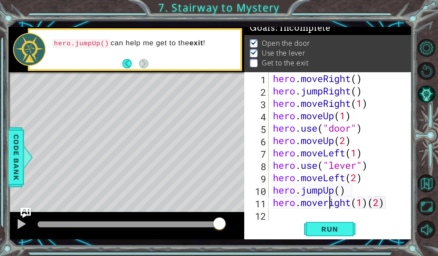
click at [330, 204] on div "hero . moveRight ( ) hero . jumpRight ( ) hero . moveRight ( 1 ) hero . moveUp …" at bounding box center [343, 159] width 144 height 174
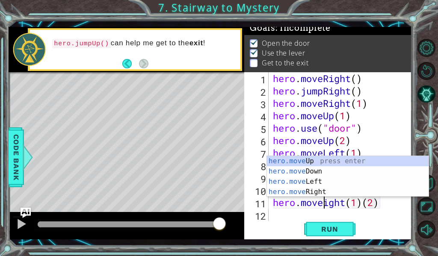
scroll to position [0, 3]
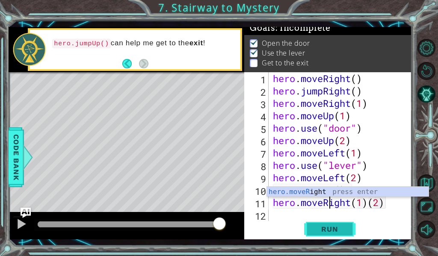
click at [328, 225] on span "Run" at bounding box center [330, 229] width 34 height 9
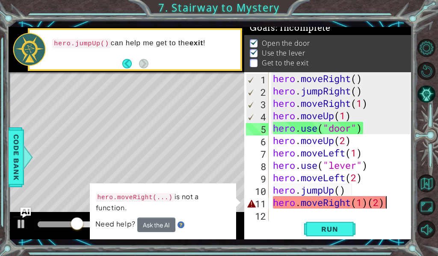
click at [391, 202] on div "hero . moveRight ( ) hero . jumpRight ( ) hero . moveRight ( 1 ) hero . moveUp …" at bounding box center [343, 159] width 144 height 174
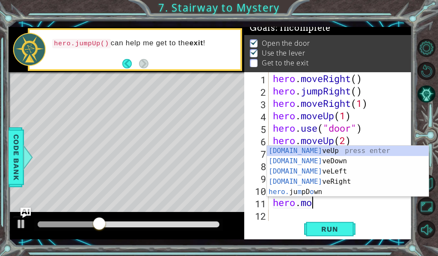
scroll to position [0, 0]
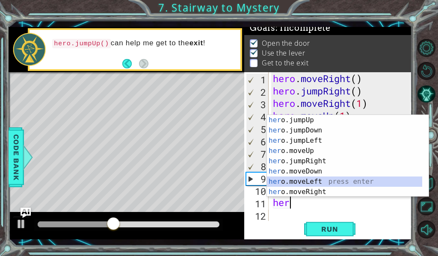
click at [336, 187] on div "her o.jumpUp press enter her o.jumpDown press enter her o.jumpLeft press enter …" at bounding box center [344, 166] width 155 height 103
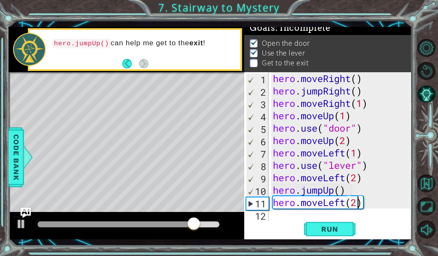
scroll to position [0, 4]
click at [326, 226] on span "Run" at bounding box center [330, 229] width 34 height 9
click at [349, 224] on button "Run" at bounding box center [329, 229] width 51 height 17
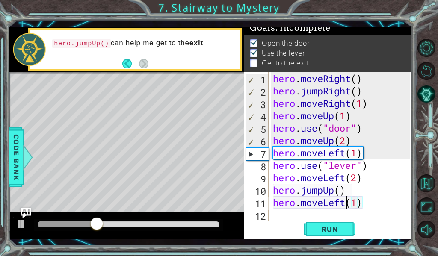
click at [347, 200] on div "hero . moveRight ( ) hero . jumpRight ( ) hero . moveRight ( 1 ) hero . moveUp …" at bounding box center [343, 159] width 144 height 174
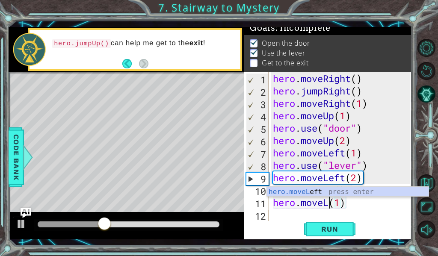
scroll to position [0, 3]
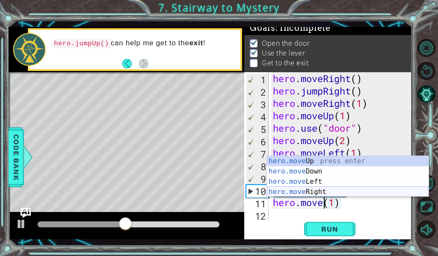
click at [321, 187] on div "hero.move Up press enter hero.move Down press enter hero.move Left press enter …" at bounding box center [348, 187] width 162 height 62
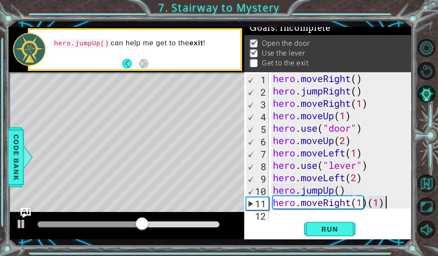
click at [388, 204] on div "hero . moveRight ( ) hero . jumpRight ( ) hero . moveRight ( 1 ) hero . moveUp …" at bounding box center [343, 159] width 144 height 174
drag, startPoint x: 364, startPoint y: 204, endPoint x: 374, endPoint y: 201, distance: 10.3
click at [365, 203] on div "hero . moveRight ( ) hero . jumpRight ( ) hero . moveRight ( 1 ) hero . moveUp …" at bounding box center [343, 159] width 144 height 174
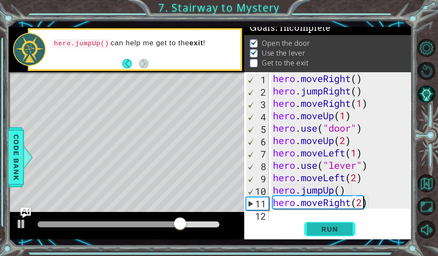
type textarea "hero.moveRight(2)"
click at [341, 229] on span "Run" at bounding box center [330, 229] width 34 height 9
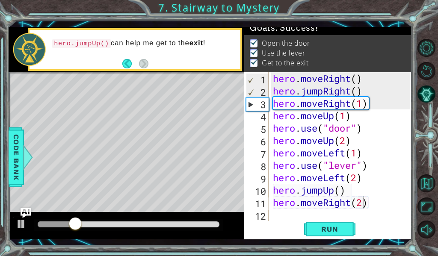
drag, startPoint x: 377, startPoint y: 228, endPoint x: 394, endPoint y: 225, distance: 17.9
click at [394, 225] on div "Run" at bounding box center [329, 229] width 167 height 17
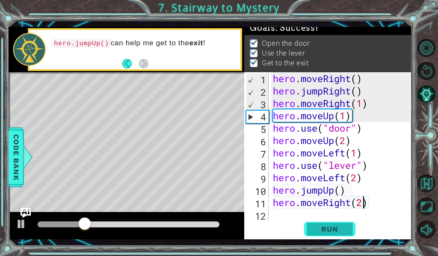
click at [340, 229] on span "Run" at bounding box center [330, 229] width 34 height 9
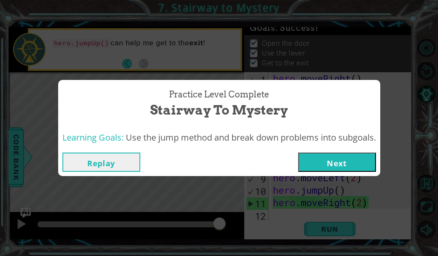
click at [329, 162] on button "Next" at bounding box center [337, 162] width 78 height 19
